Goal: Task Accomplishment & Management: Manage account settings

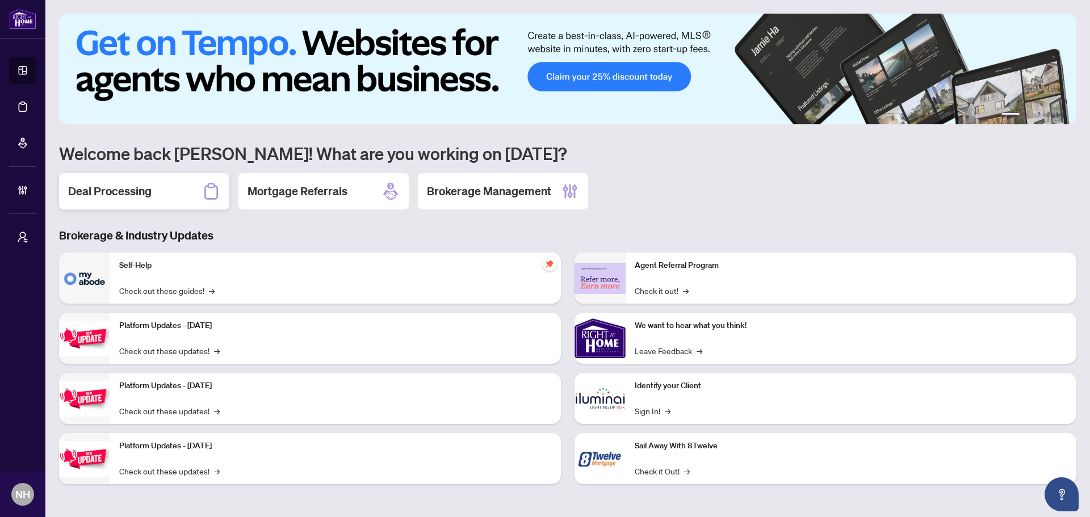
click at [129, 199] on h2 "Deal Processing" at bounding box center [109, 191] width 83 height 16
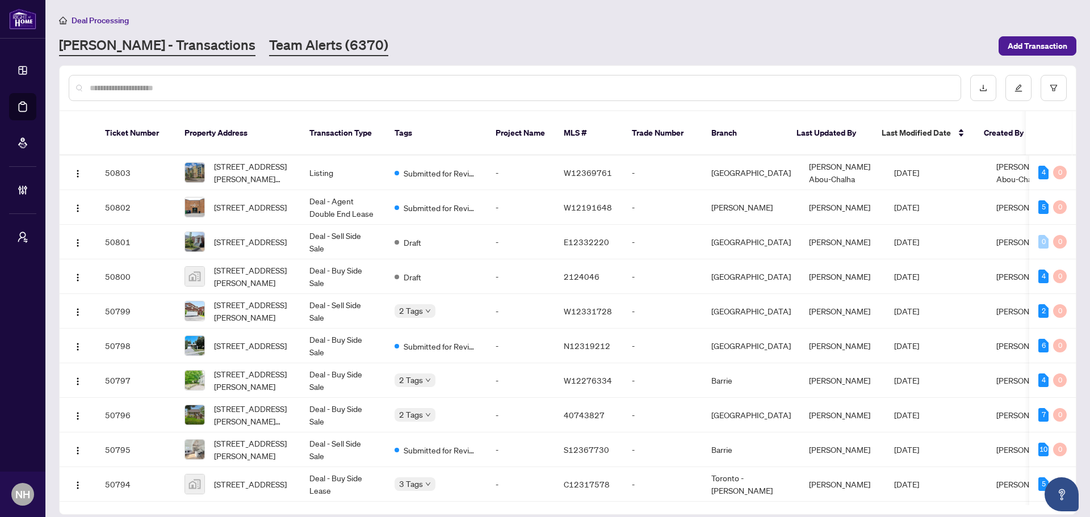
click at [269, 53] on link "Team Alerts (6370)" at bounding box center [328, 46] width 119 height 20
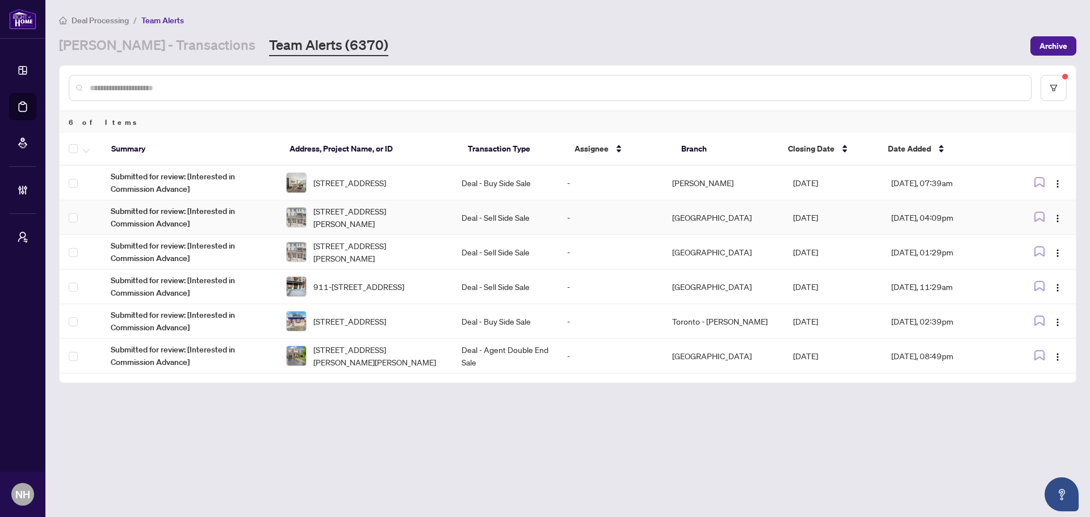
click at [406, 214] on span "[STREET_ADDRESS][PERSON_NAME]" at bounding box center [378, 217] width 130 height 25
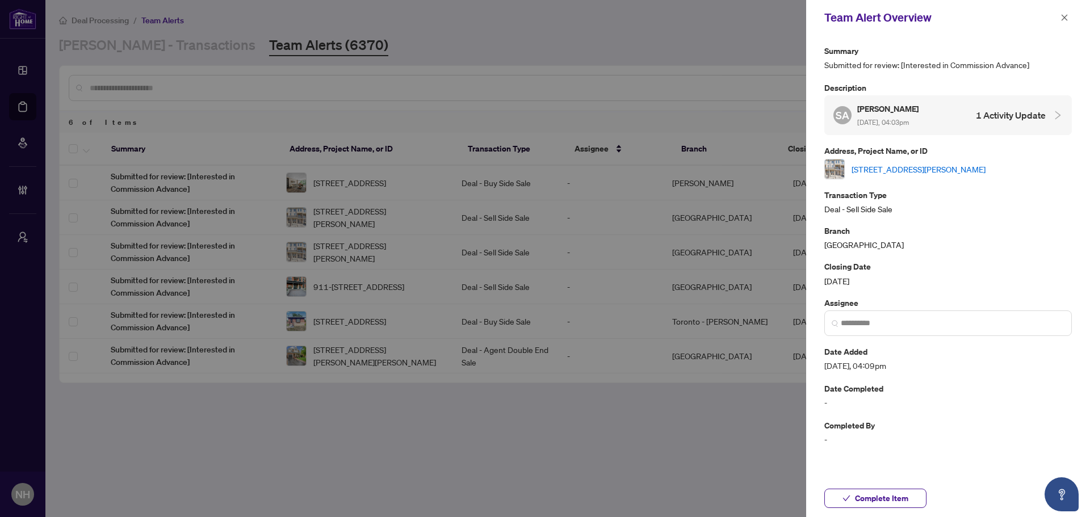
click at [952, 165] on link "[STREET_ADDRESS][PERSON_NAME]" at bounding box center [919, 169] width 134 height 12
click at [708, 410] on div at bounding box center [545, 258] width 1090 height 517
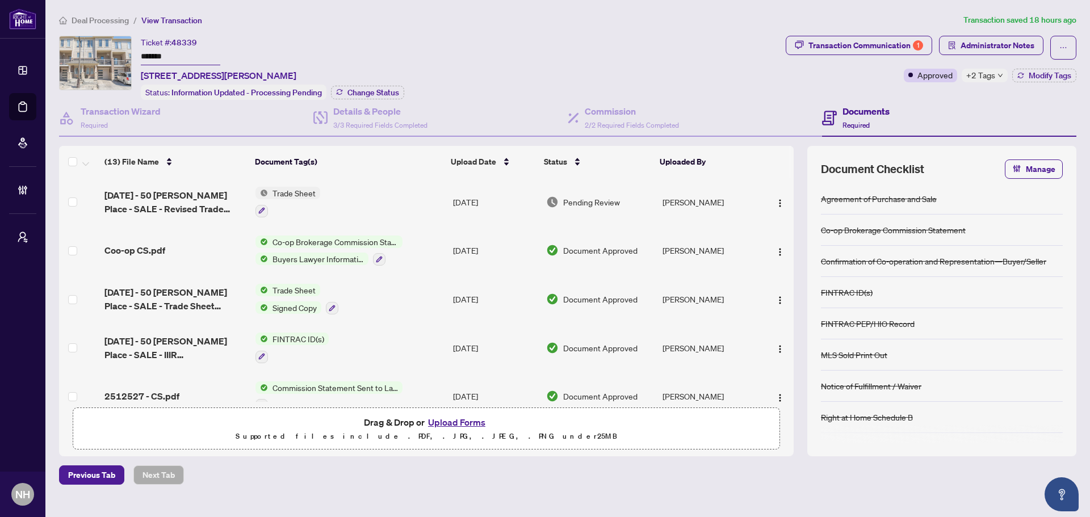
click at [294, 190] on span "Trade Sheet" at bounding box center [294, 193] width 52 height 12
click at [176, 178] on td "[DATE] - 50 [PERSON_NAME] Place - SALE - Revised Trade Sheet [PERSON_NAME] SIGN…" at bounding box center [175, 202] width 151 height 49
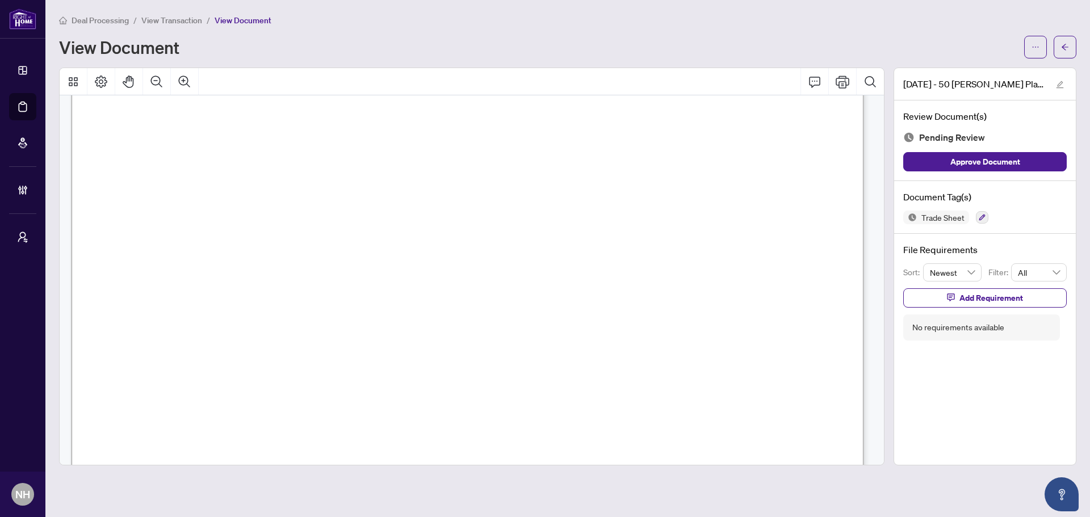
scroll to position [225, 0]
click at [1063, 36] on button "button" at bounding box center [1065, 47] width 23 height 23
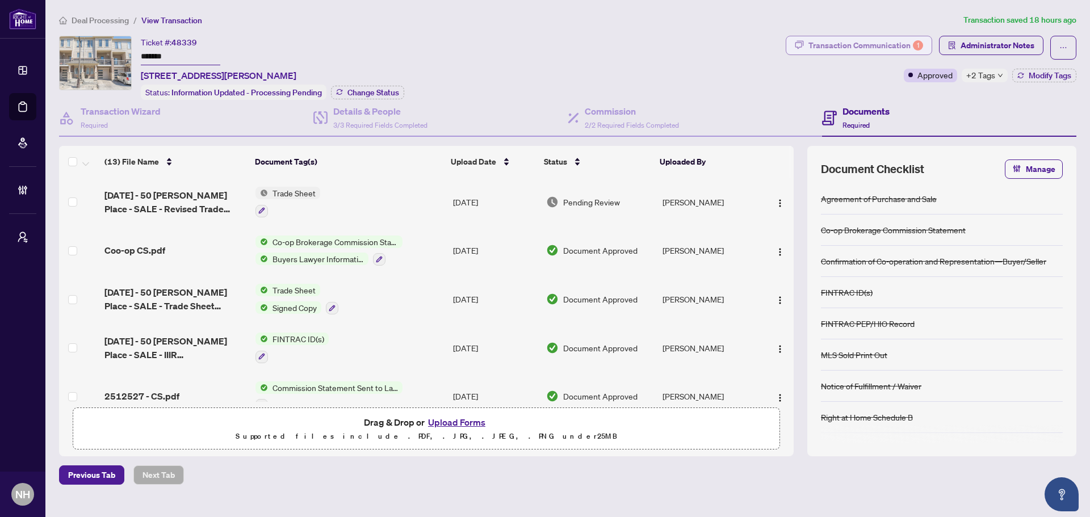
click at [862, 49] on div "Transaction Communication 1" at bounding box center [866, 45] width 115 height 18
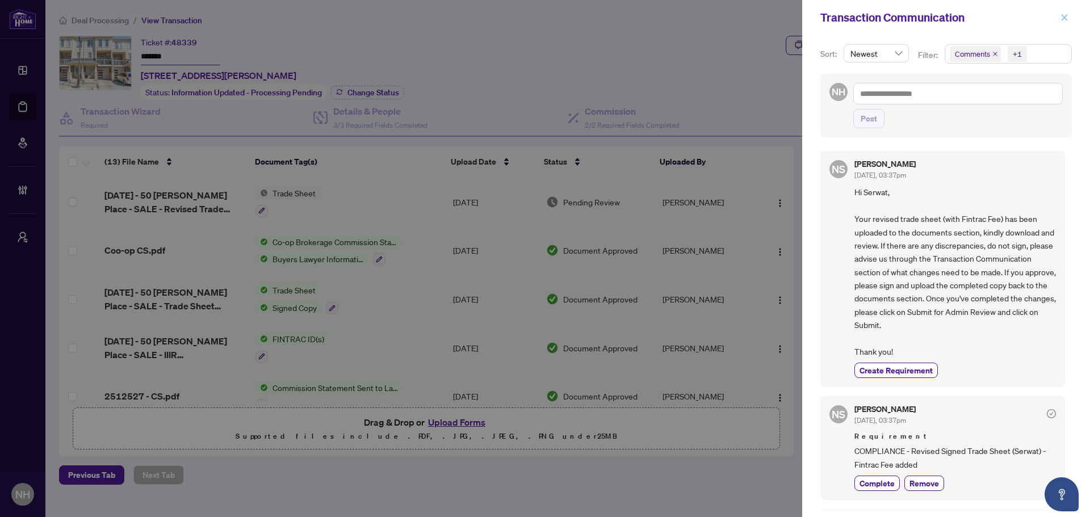
click at [1071, 17] on button "button" at bounding box center [1064, 18] width 15 height 14
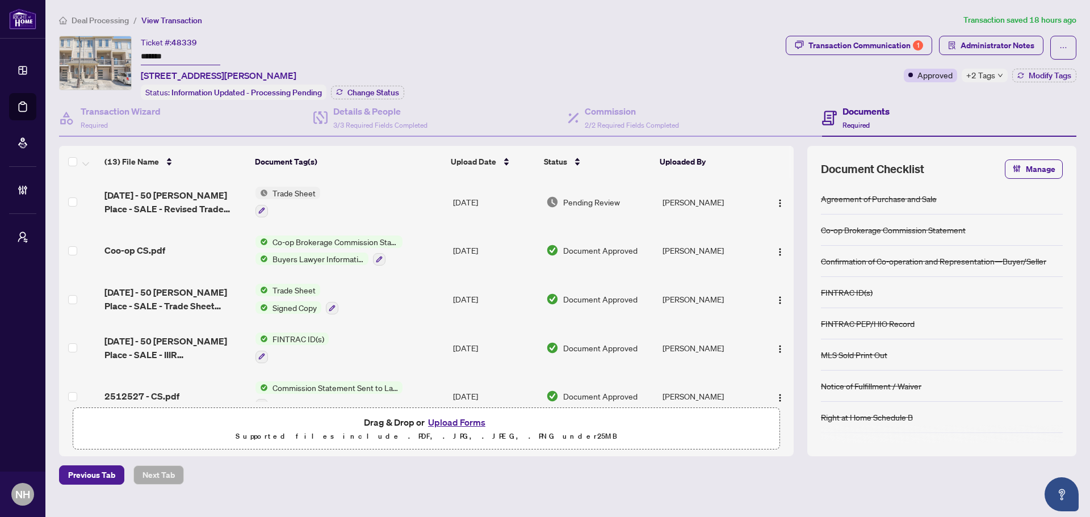
click at [98, 15] on span "Deal Processing" at bounding box center [100, 20] width 57 height 10
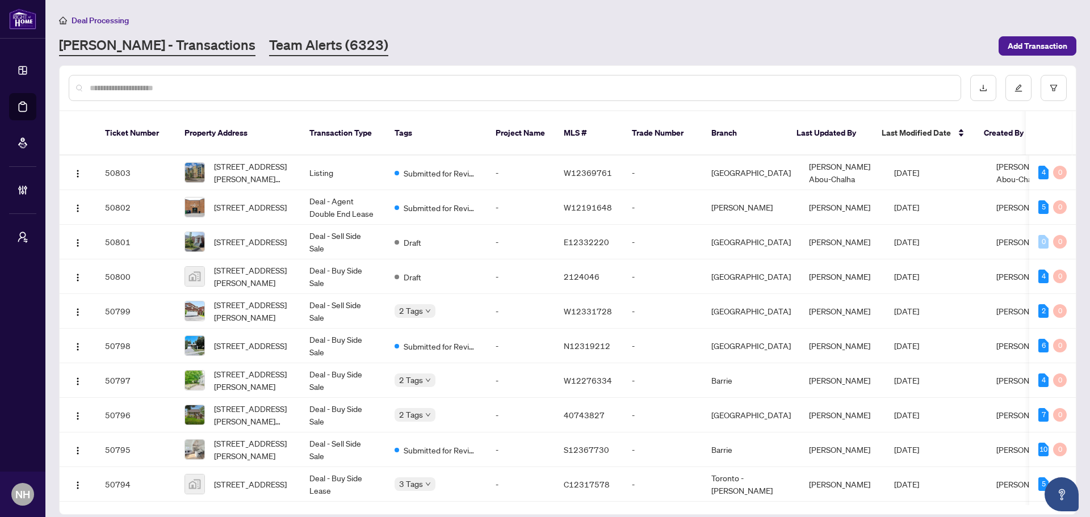
click at [269, 53] on link "Team Alerts (6323)" at bounding box center [328, 46] width 119 height 20
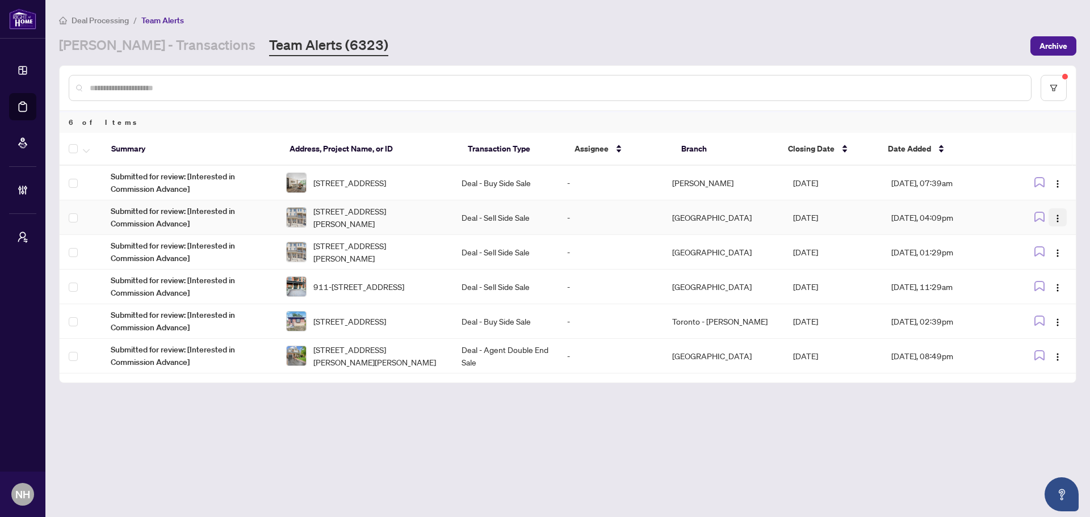
click at [1064, 214] on button "button" at bounding box center [1058, 217] width 18 height 18
click at [1027, 273] on span "Complete Item" at bounding box center [1031, 276] width 53 height 12
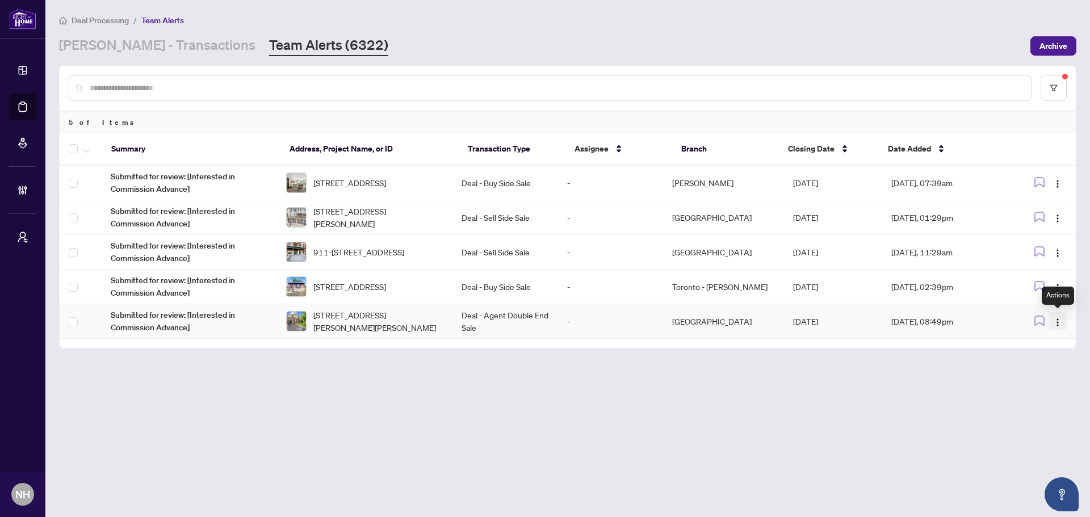
click at [1059, 323] on img "button" at bounding box center [1057, 322] width 9 height 9
click at [1025, 383] on span "Complete Item" at bounding box center [1031, 380] width 53 height 12
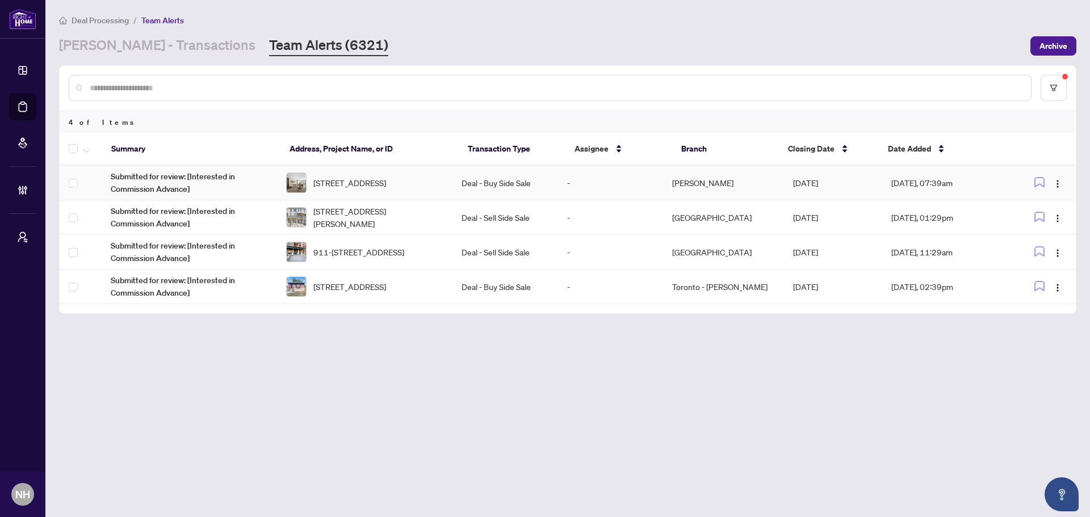
click at [348, 185] on span "339-16 Elgin St, Markham, Ontario L3T 4T4, Canada" at bounding box center [349, 183] width 73 height 12
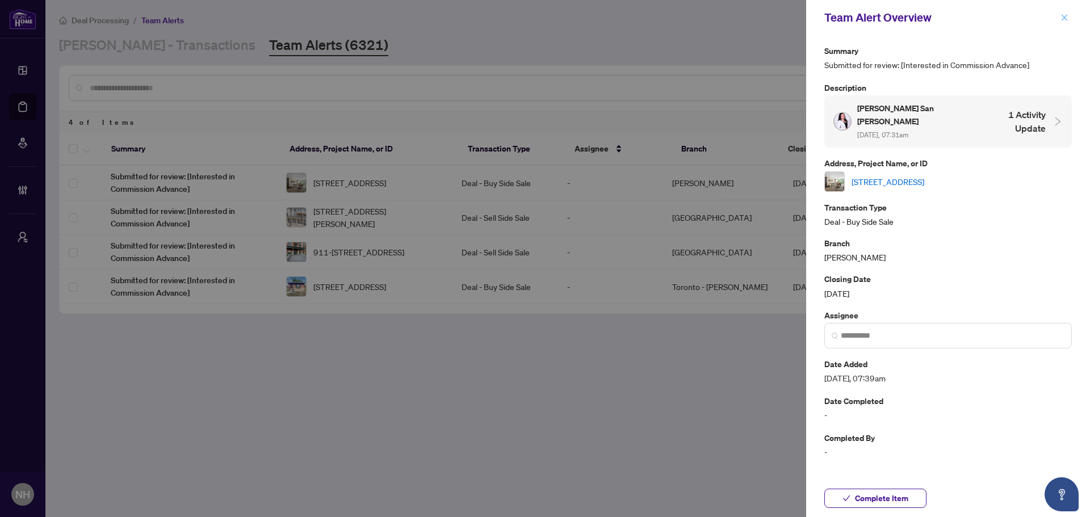
click at [1066, 19] on icon "close" at bounding box center [1065, 17] width 6 height 6
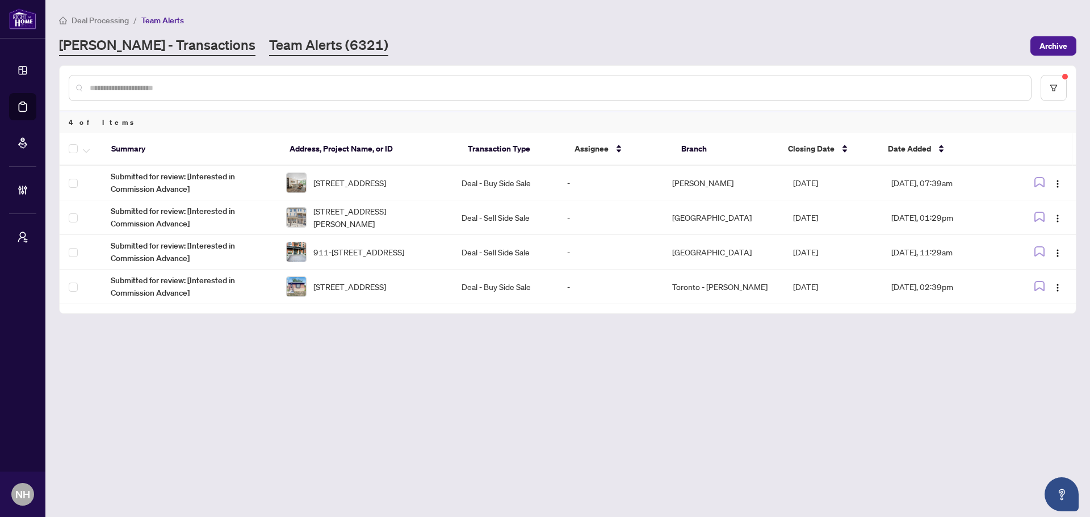
click at [110, 40] on link "RAHR - Transactions" at bounding box center [157, 46] width 196 height 20
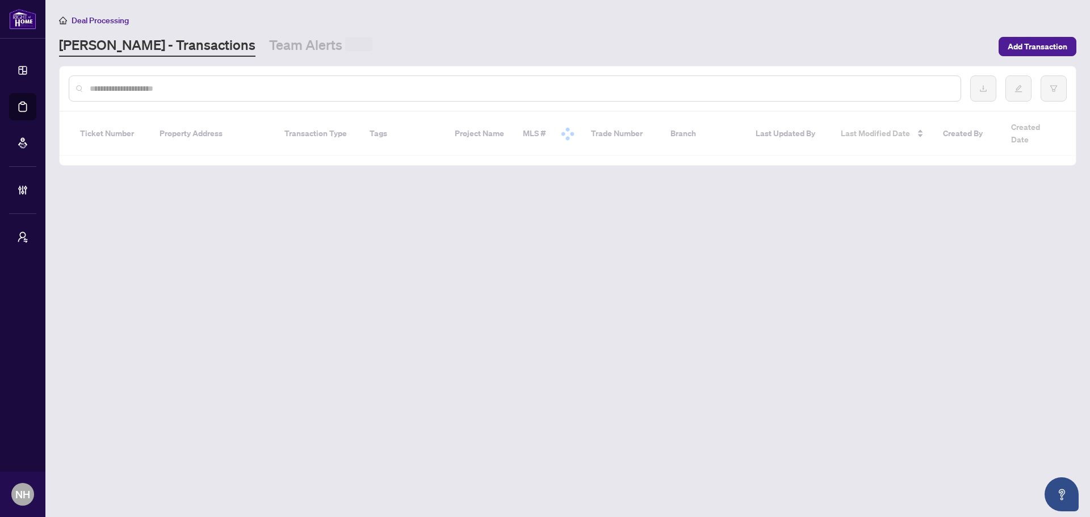
click at [160, 96] on div at bounding box center [515, 89] width 893 height 26
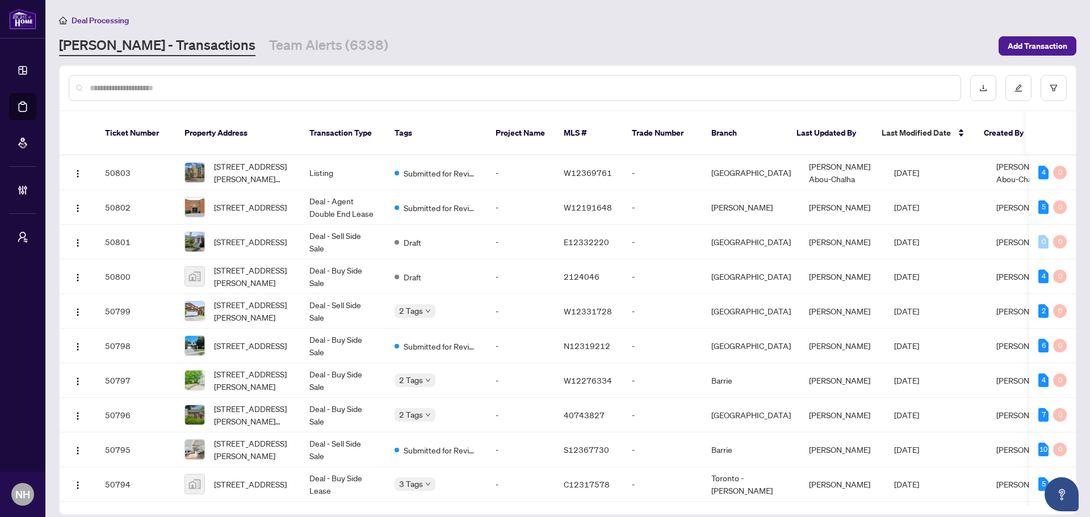
click at [162, 89] on input "text" at bounding box center [521, 88] width 862 height 12
paste input "**********"
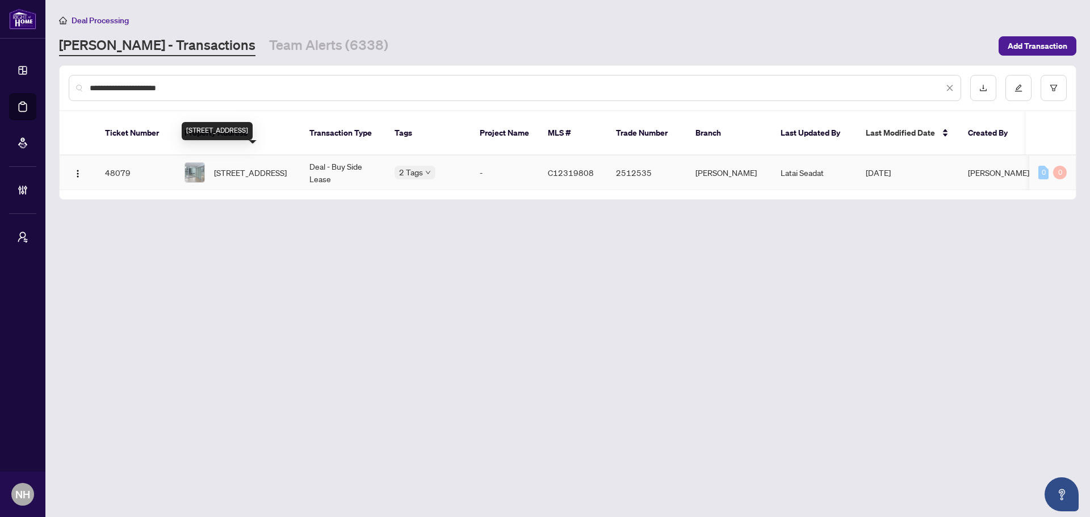
type input "**********"
click at [250, 166] on span "303-85 Queens Wharf Rd, Toronto, Ontario M5V 0J9, Canada" at bounding box center [250, 172] width 73 height 12
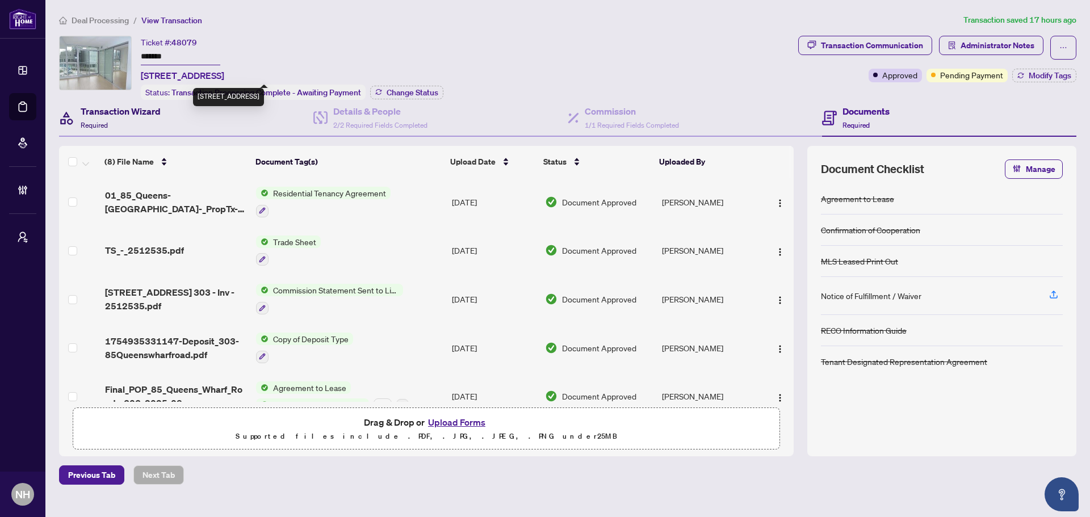
click at [118, 111] on h4 "Transaction Wizard" at bounding box center [121, 111] width 80 height 14
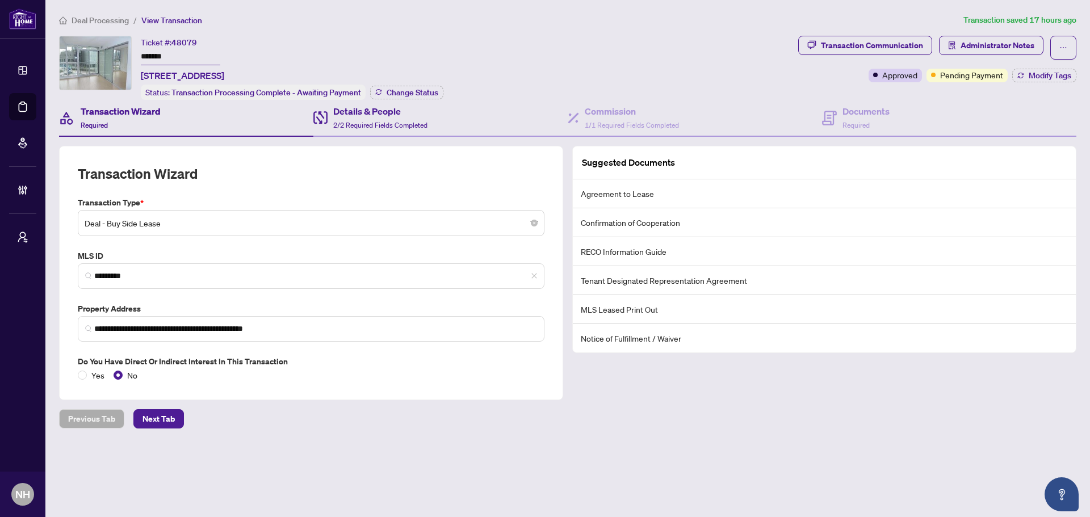
drag, startPoint x: 454, startPoint y: 122, endPoint x: 680, endPoint y: 126, distance: 226.1
click at [455, 122] on div "Details & People 2/2 Required Fields Completed" at bounding box center [440, 118] width 254 height 37
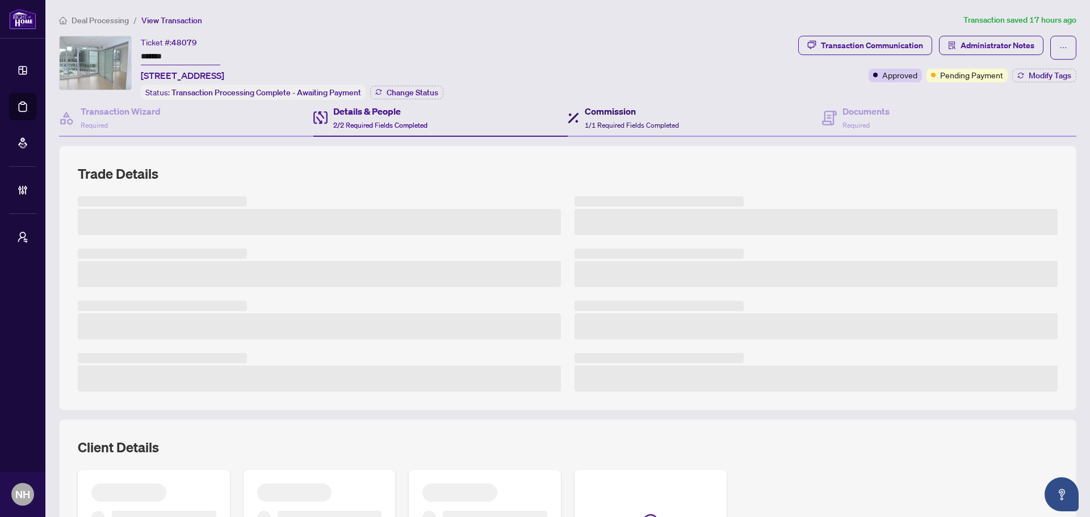
click at [655, 121] on span "1/1 Required Fields Completed" at bounding box center [632, 125] width 94 height 9
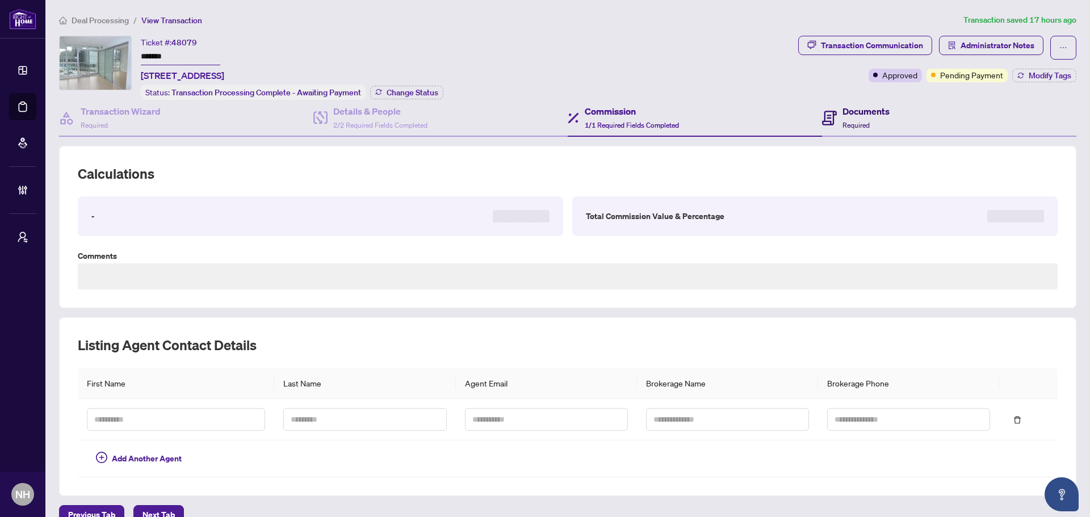
click at [883, 116] on h4 "Documents" at bounding box center [866, 111] width 47 height 14
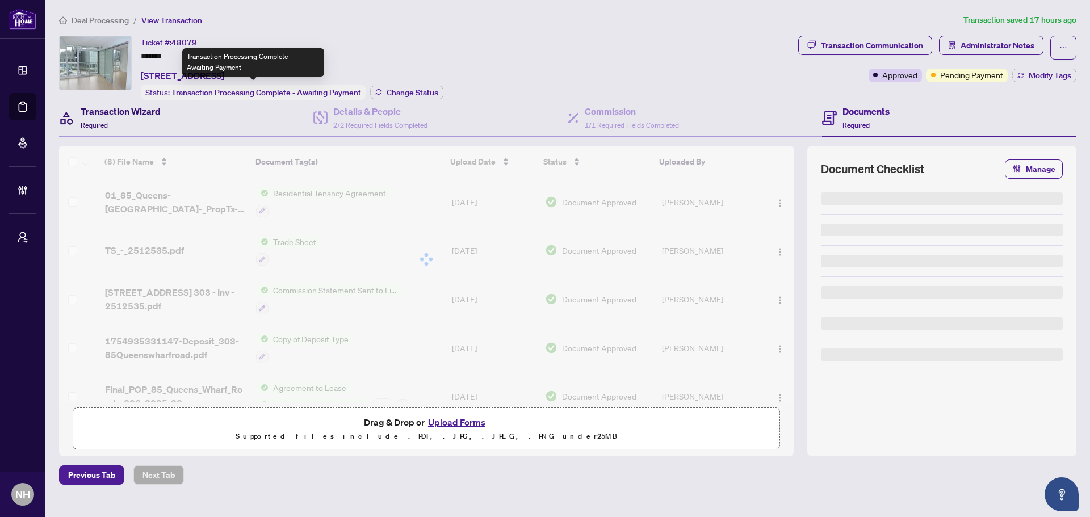
click at [147, 111] on h4 "Transaction Wizard" at bounding box center [121, 111] width 80 height 14
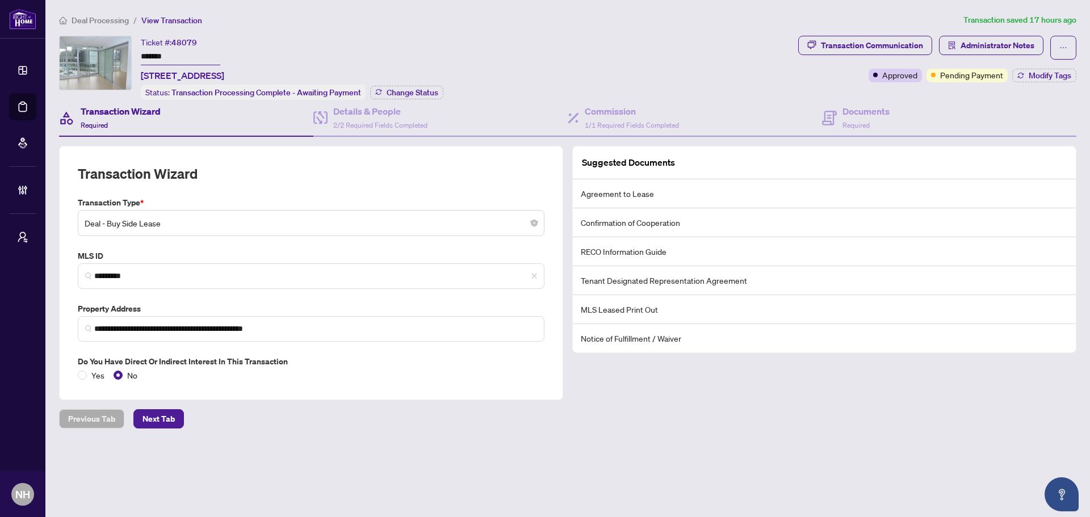
drag, startPoint x: 183, startPoint y: 54, endPoint x: 136, endPoint y: 56, distance: 47.2
click at [136, 56] on div "Ticket #: 48079 ******* 303-85 Queens Wharf Rd, Toronto, Ontario M5V 0J9, Canad…" at bounding box center [426, 68] width 735 height 64
click at [876, 106] on h4 "Documents" at bounding box center [866, 111] width 47 height 14
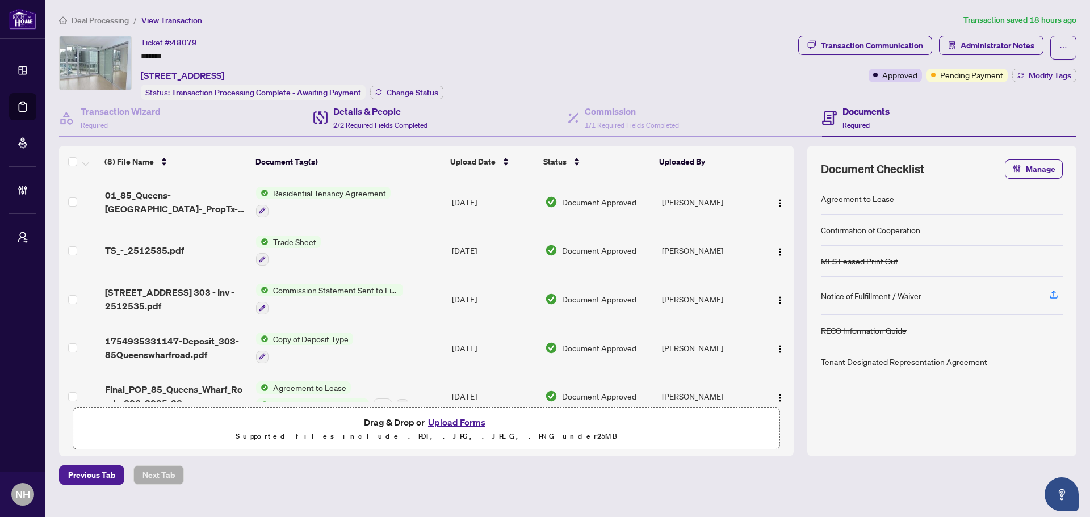
click at [432, 119] on div "Details & People 2/2 Required Fields Completed" at bounding box center [440, 118] width 254 height 37
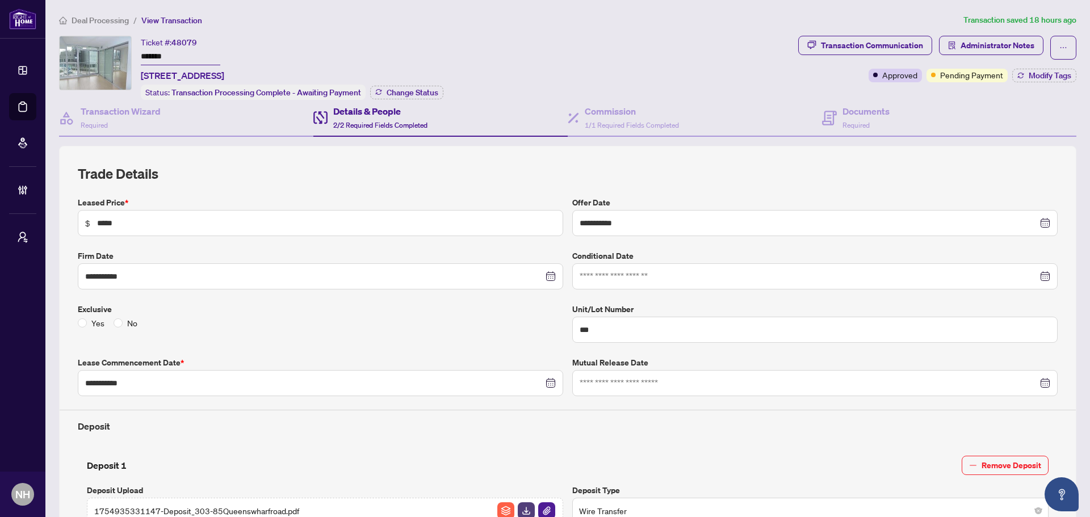
click at [108, 21] on span "Deal Processing" at bounding box center [100, 20] width 57 height 10
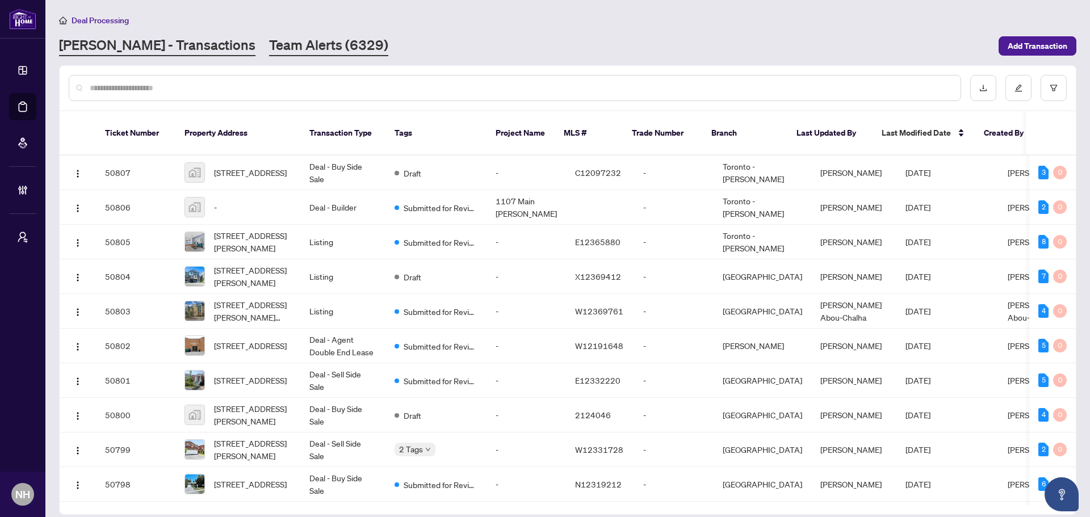
click at [269, 47] on link "Team Alerts (6329)" at bounding box center [328, 46] width 119 height 20
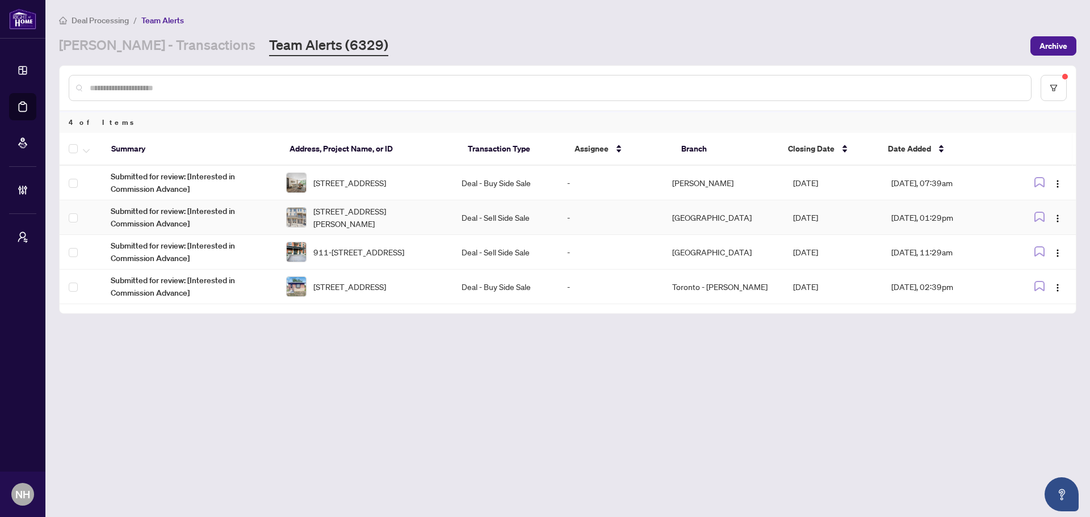
click at [551, 216] on td "Deal - Sell Side Sale" at bounding box center [505, 217] width 105 height 35
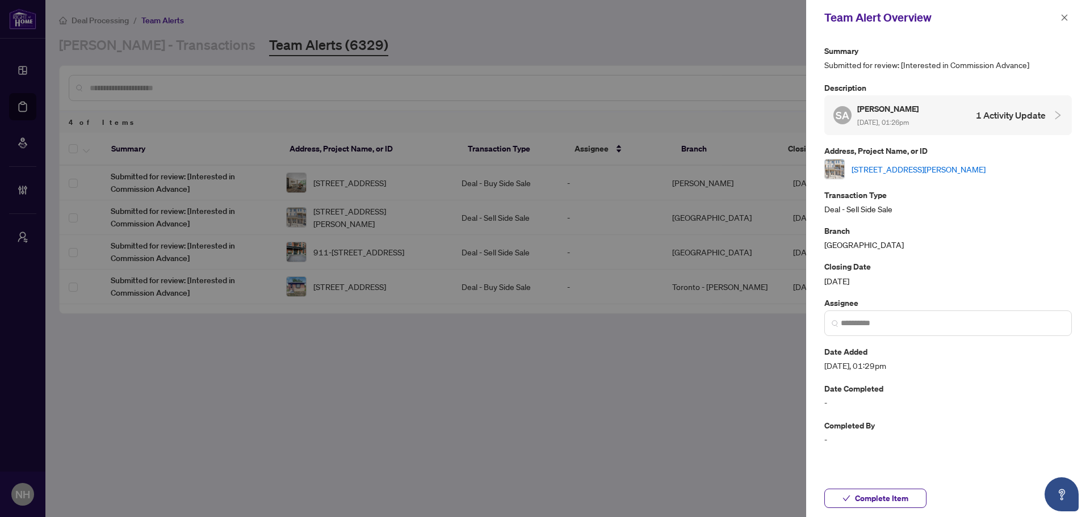
click at [954, 169] on link "50 Ambereen Pl, Clarington, Ontario L1C 7H5, Canada" at bounding box center [919, 169] width 134 height 12
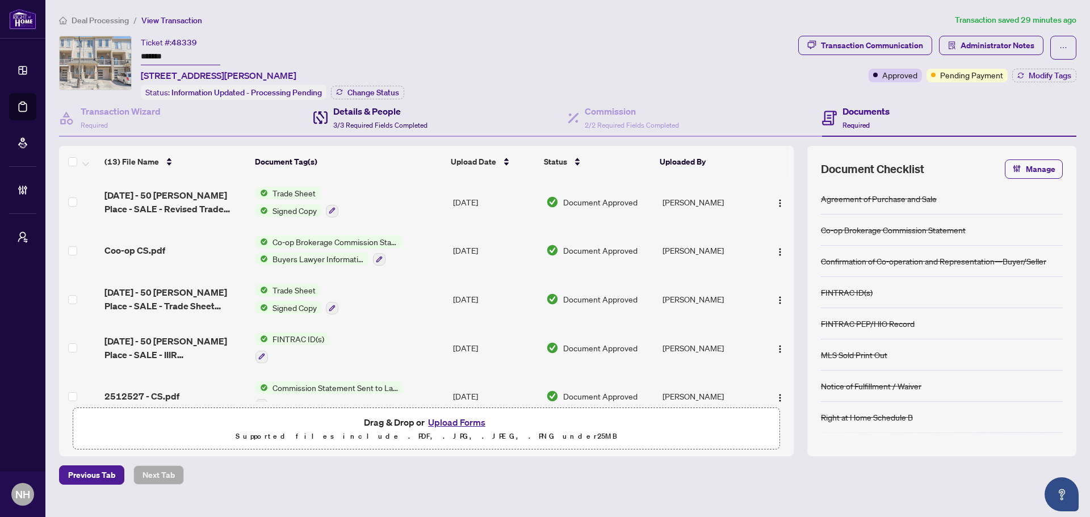
drag, startPoint x: 395, startPoint y: 118, endPoint x: 437, endPoint y: 143, distance: 48.9
click at [395, 119] on div "Details & People 3/3 Required Fields Completed" at bounding box center [380, 117] width 94 height 27
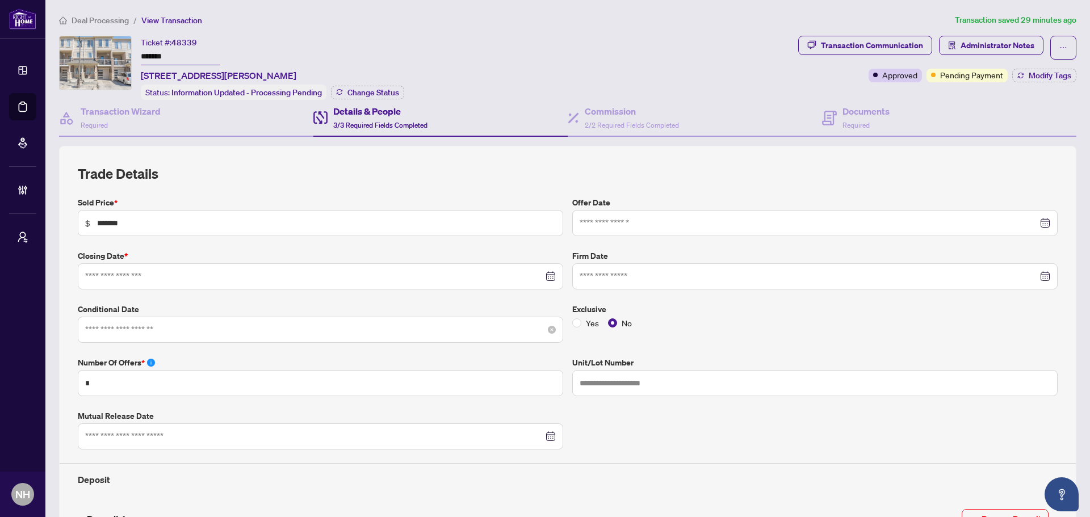
type input "**********"
click at [614, 121] on span "2/2 Required Fields Completed" at bounding box center [632, 125] width 94 height 9
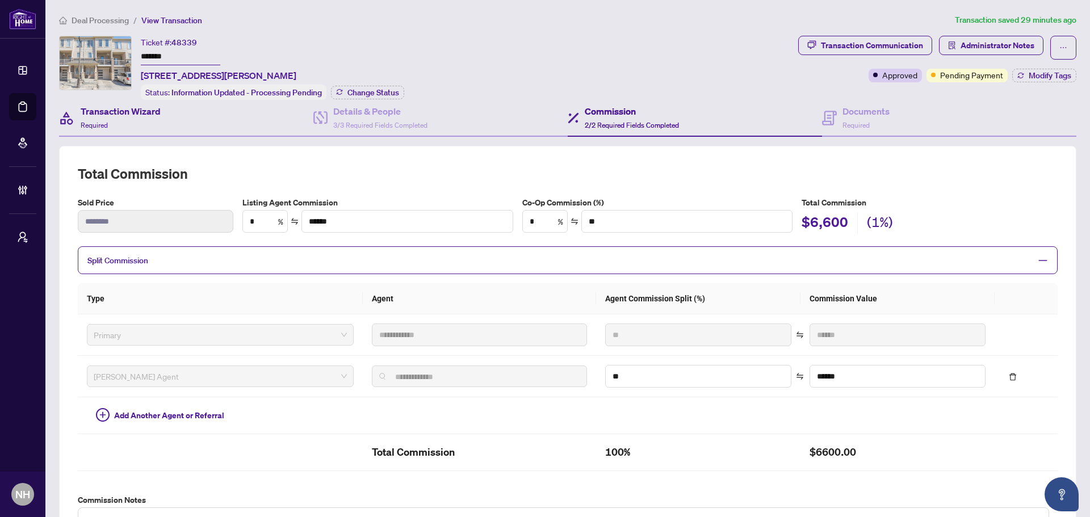
click at [182, 114] on div "Transaction Wizard Required" at bounding box center [186, 118] width 254 height 37
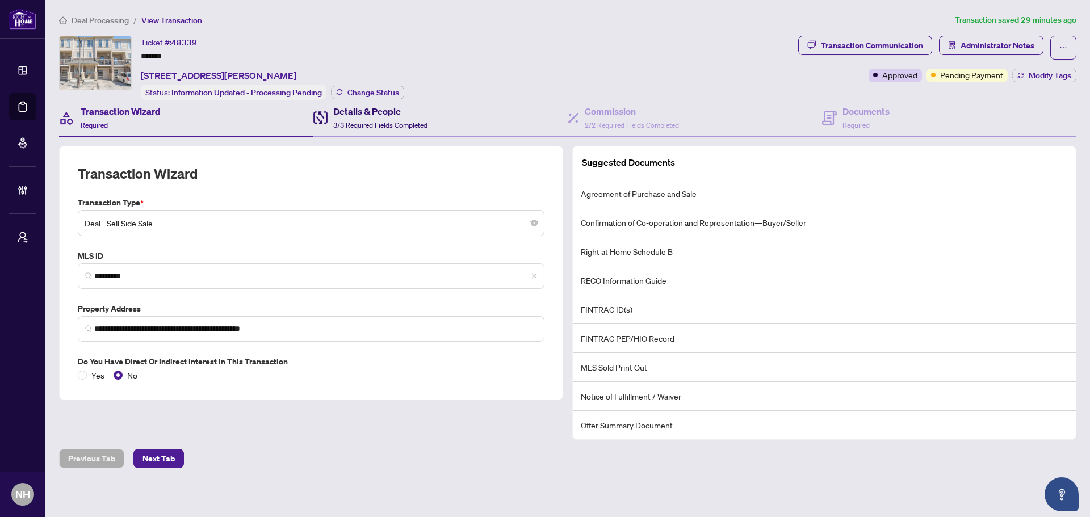
click at [381, 110] on h4 "Details & People" at bounding box center [380, 111] width 94 height 14
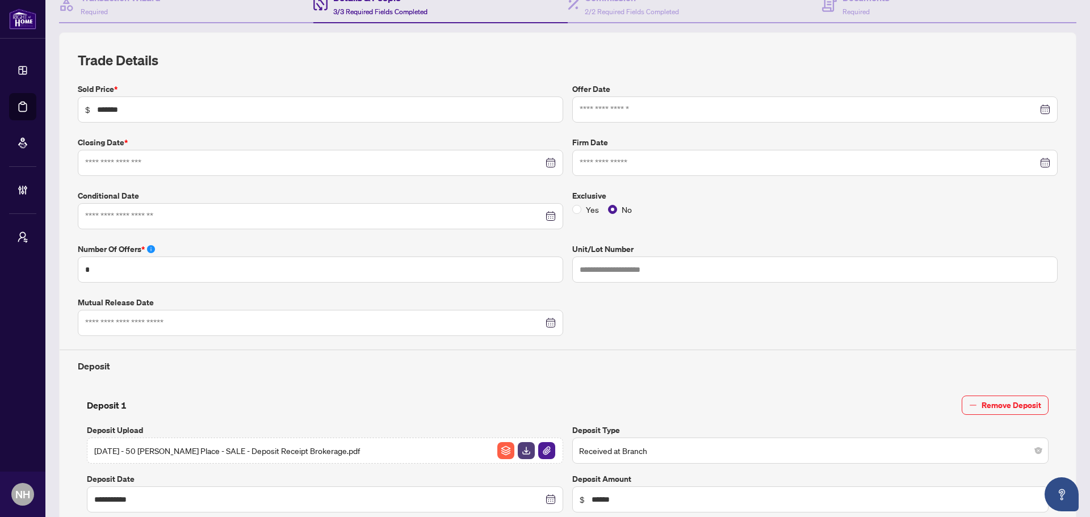
type input "**********"
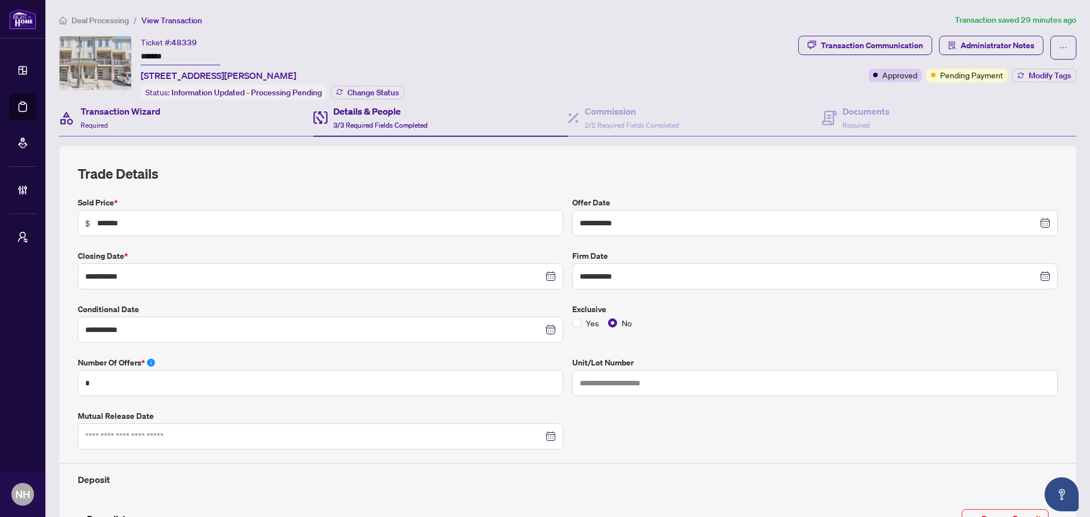
click at [179, 110] on div "Transaction Wizard Required" at bounding box center [186, 118] width 254 height 37
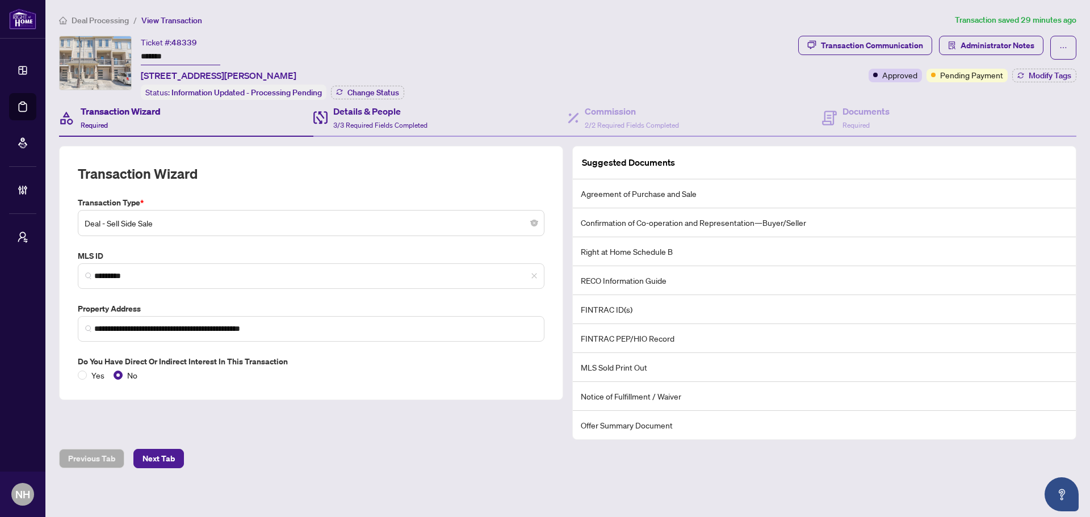
click at [428, 116] on div "Details & People 3/3 Required Fields Completed" at bounding box center [440, 118] width 254 height 37
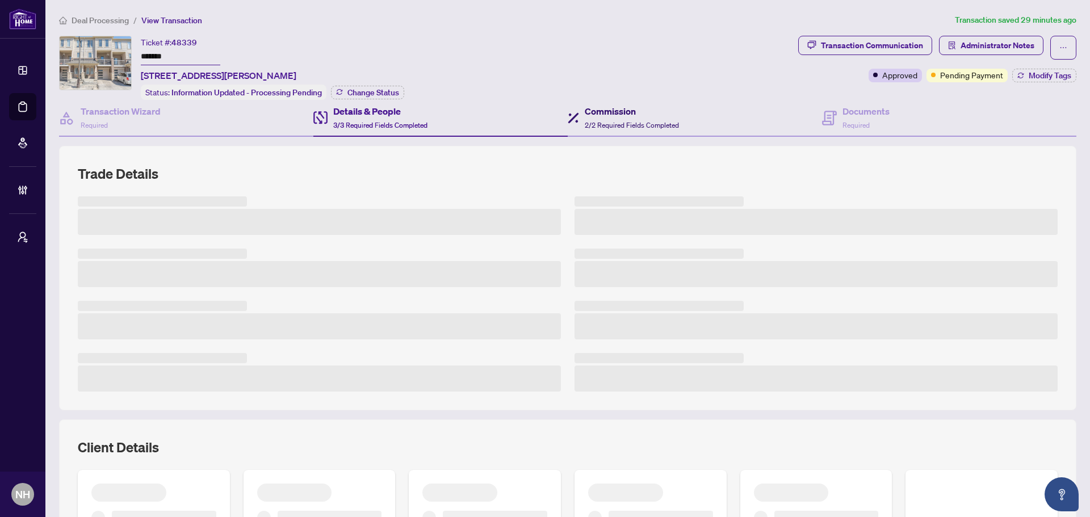
click at [608, 118] on div "Commission 2/2 Required Fields Completed" at bounding box center [632, 117] width 94 height 27
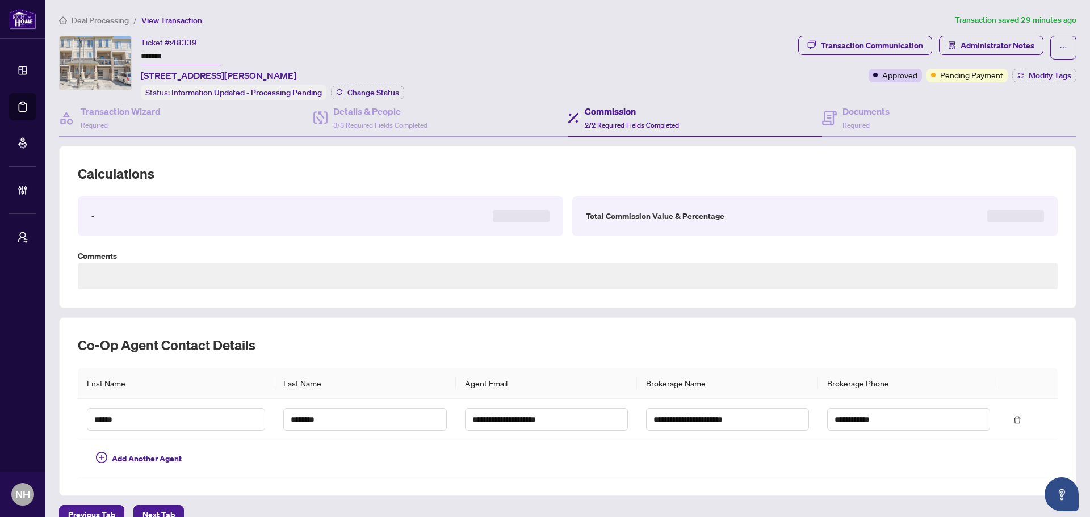
type textarea "**********"
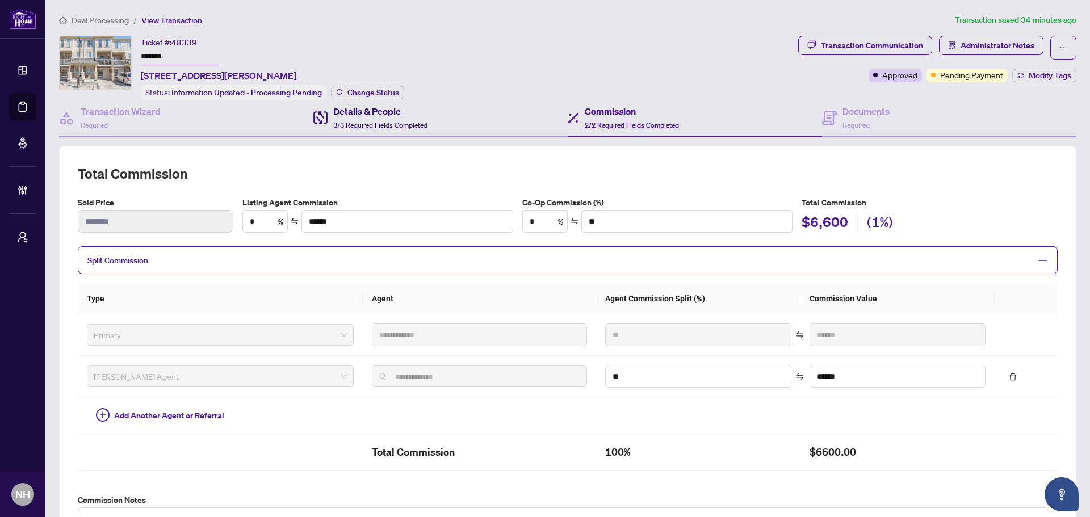
click at [401, 114] on h4 "Details & People" at bounding box center [380, 111] width 94 height 14
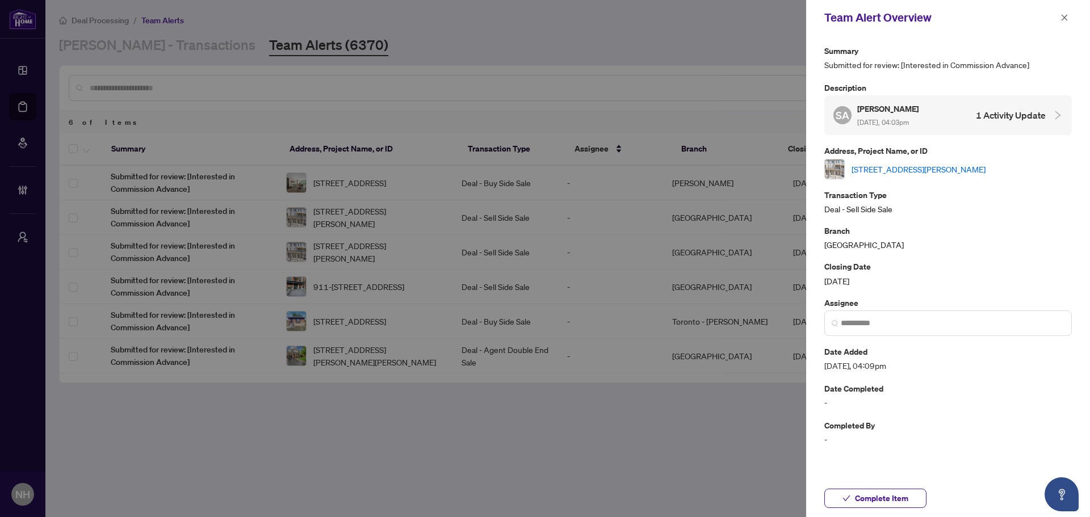
drag, startPoint x: 1068, startPoint y: 19, endPoint x: 1043, endPoint y: 27, distance: 26.1
click at [1068, 19] on icon "close" at bounding box center [1065, 18] width 8 height 8
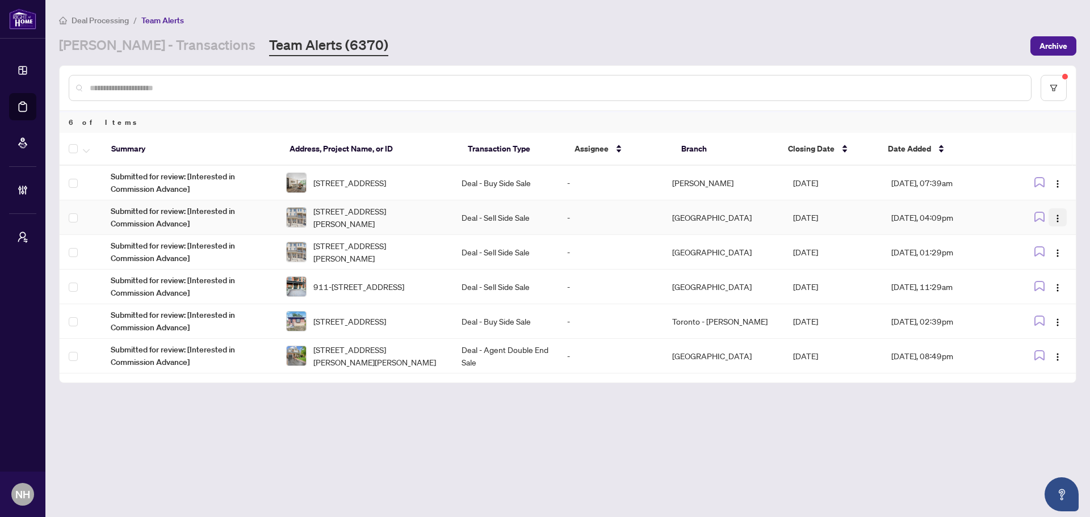
click at [1058, 218] on img "button" at bounding box center [1057, 218] width 9 height 9
click at [1030, 273] on span "Complete Item" at bounding box center [1031, 276] width 53 height 12
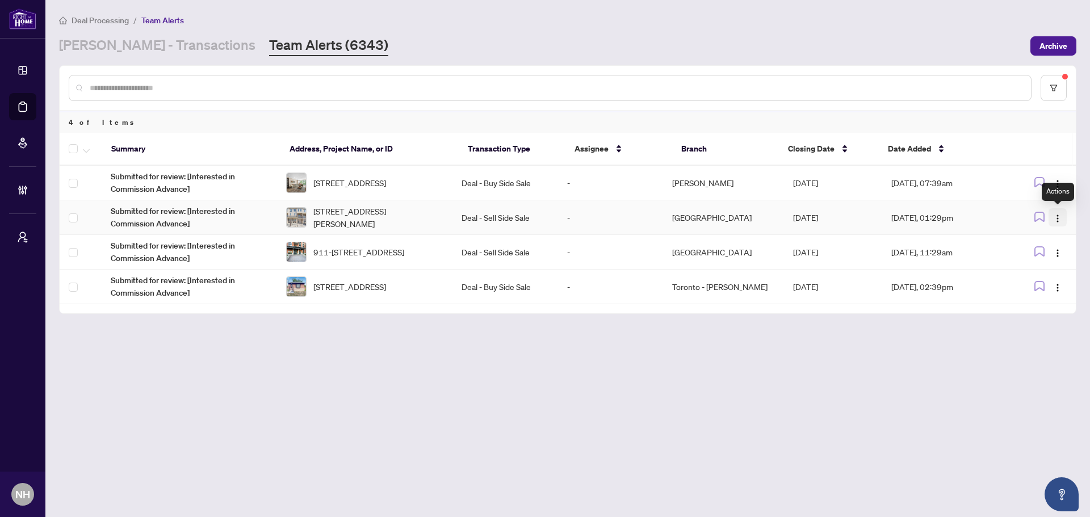
click at [1063, 216] on button "button" at bounding box center [1058, 217] width 18 height 18
click at [1044, 272] on span "Complete Item" at bounding box center [1031, 276] width 53 height 12
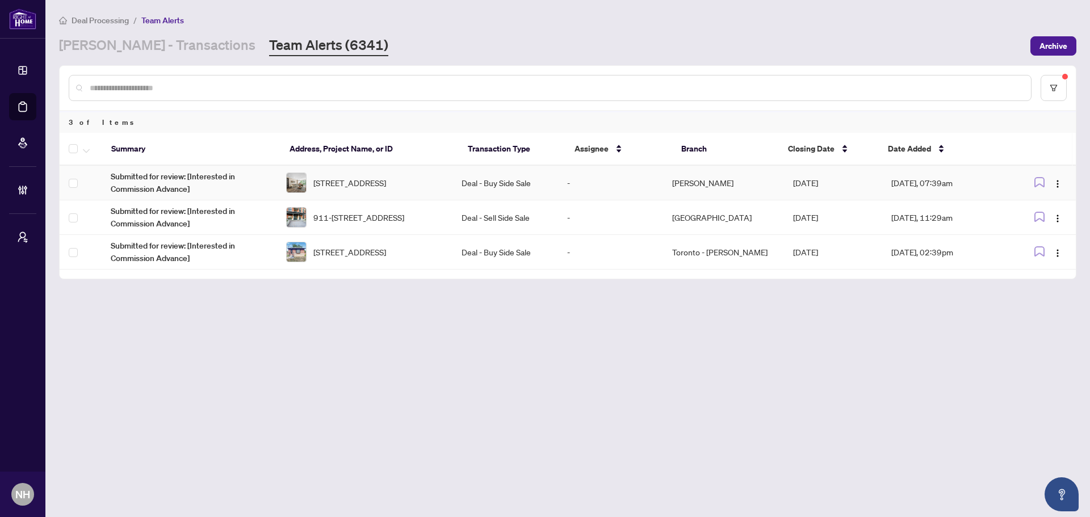
click at [380, 186] on span "[STREET_ADDRESS]" at bounding box center [349, 183] width 73 height 12
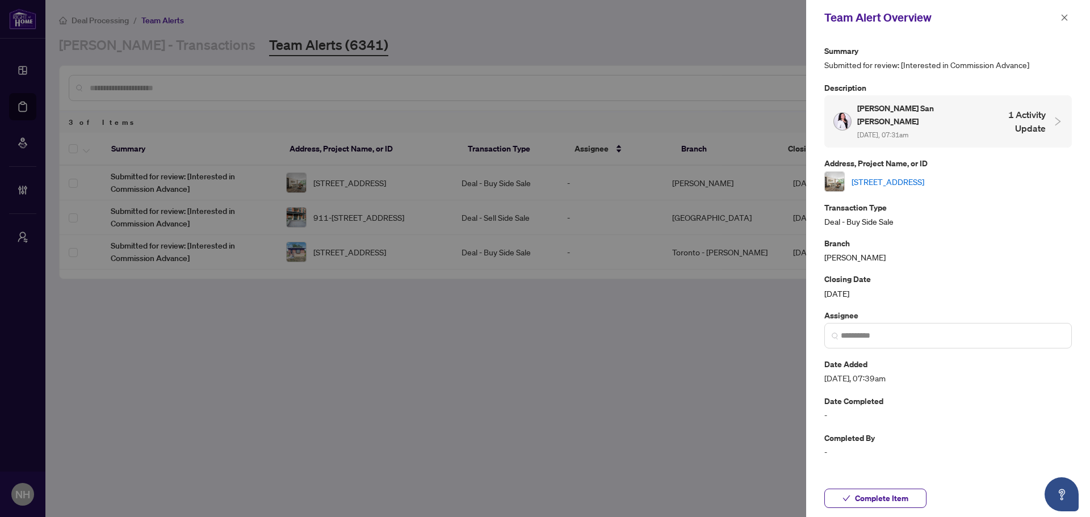
click at [925, 175] on link "[STREET_ADDRESS]" at bounding box center [888, 181] width 73 height 12
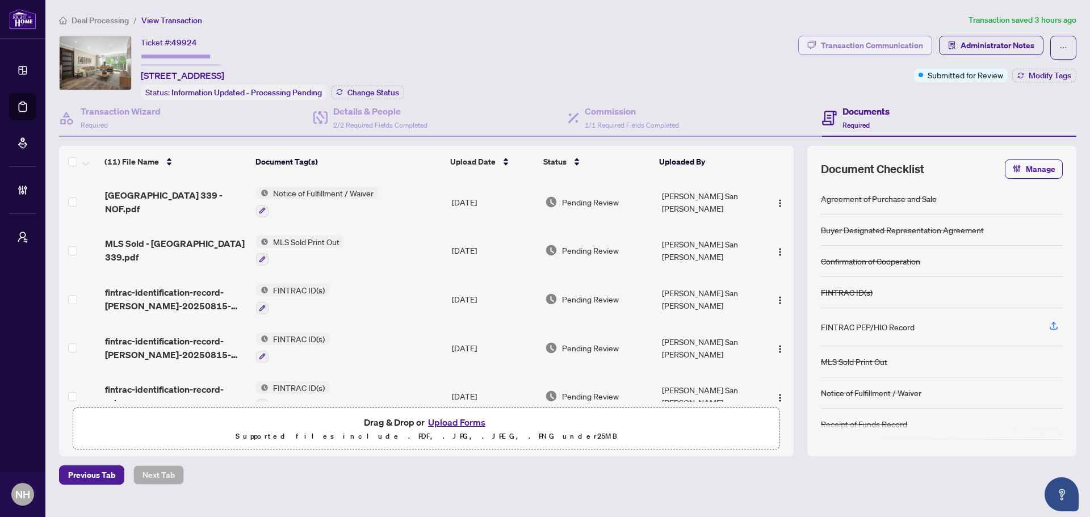
click at [823, 36] on div "Transaction Communication" at bounding box center [872, 45] width 102 height 18
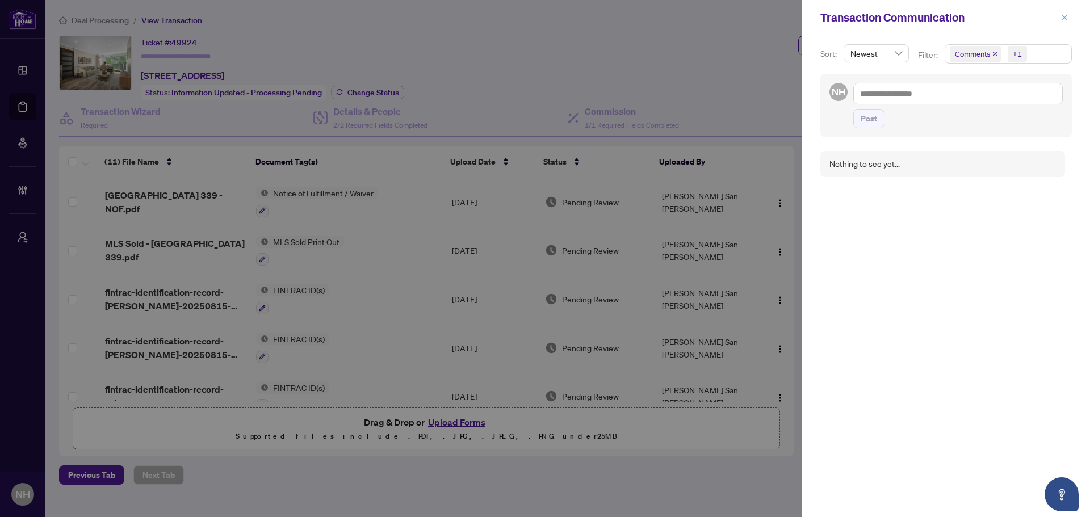
click at [1066, 19] on icon "close" at bounding box center [1065, 17] width 6 height 6
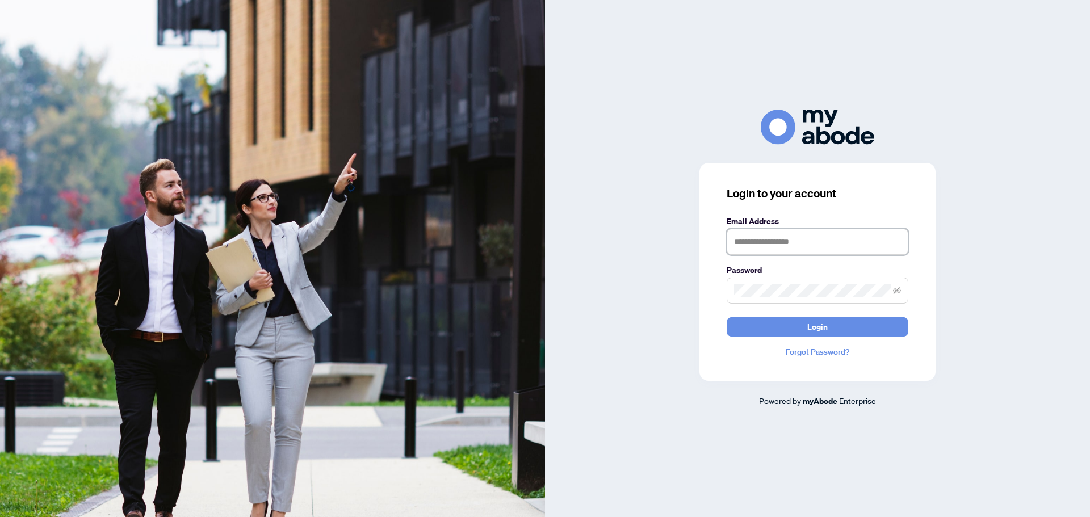
type input "**********"
click at [839, 328] on button "Login" at bounding box center [818, 326] width 182 height 19
